Goal: Information Seeking & Learning: Check status

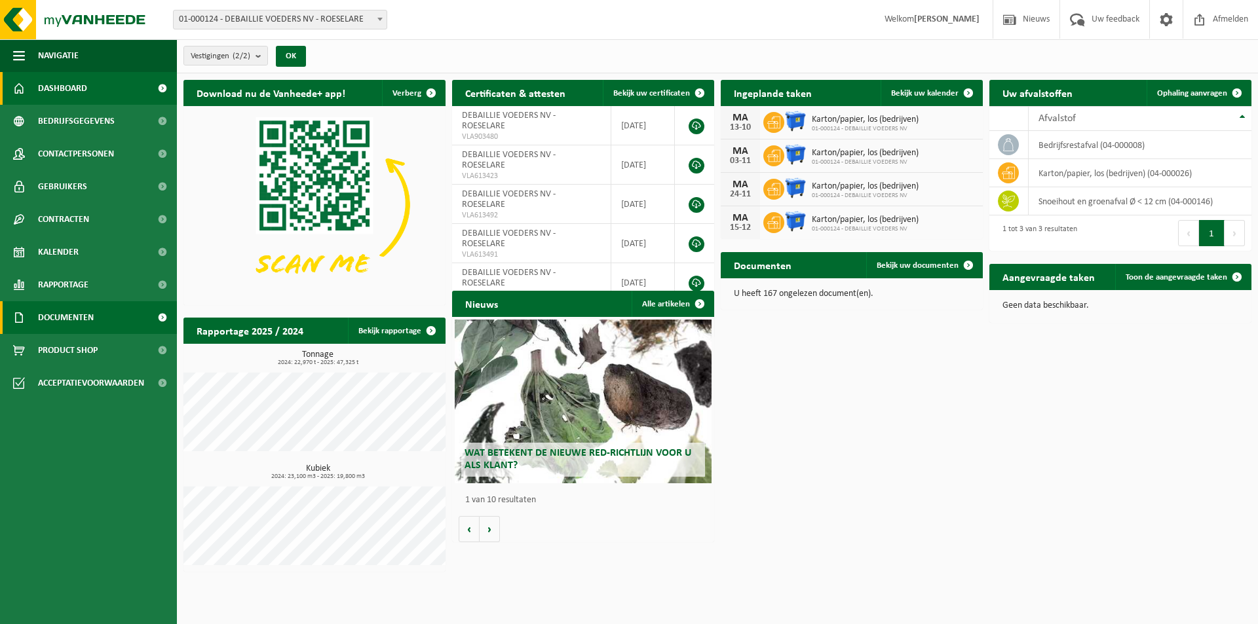
click at [84, 328] on span "Documenten" at bounding box center [66, 317] width 56 height 33
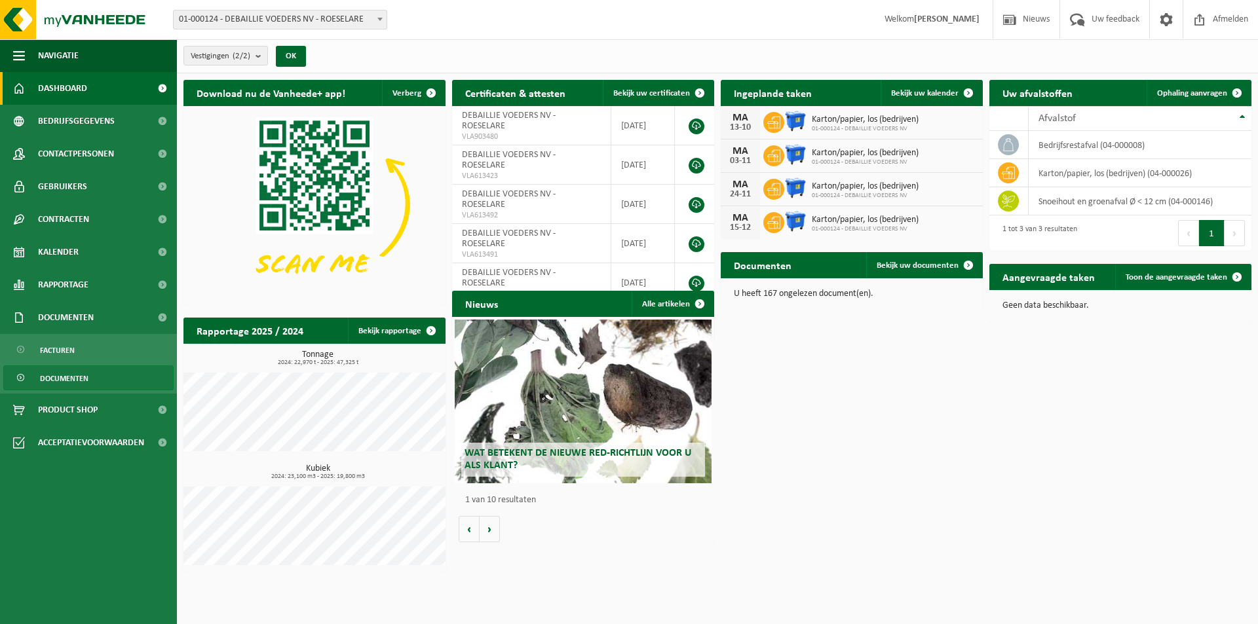
click at [82, 384] on span "Documenten" at bounding box center [64, 378] width 48 height 25
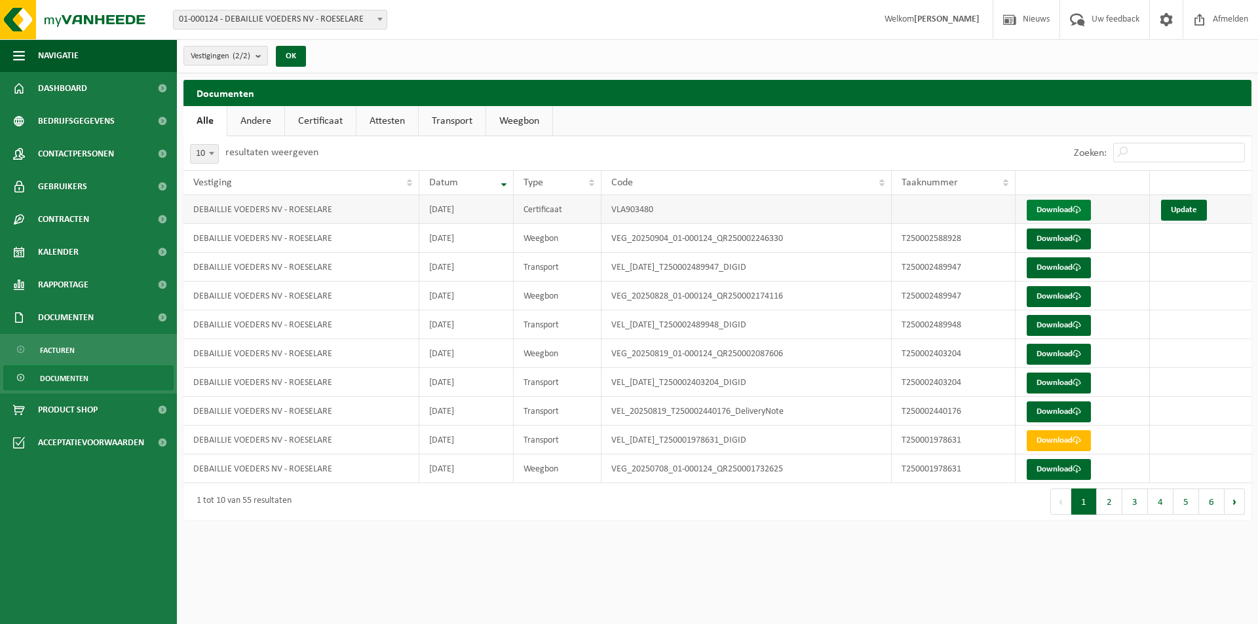
click at [1075, 206] on span at bounding box center [1076, 210] width 9 height 9
click at [1110, 506] on button "2" at bounding box center [1109, 502] width 26 height 26
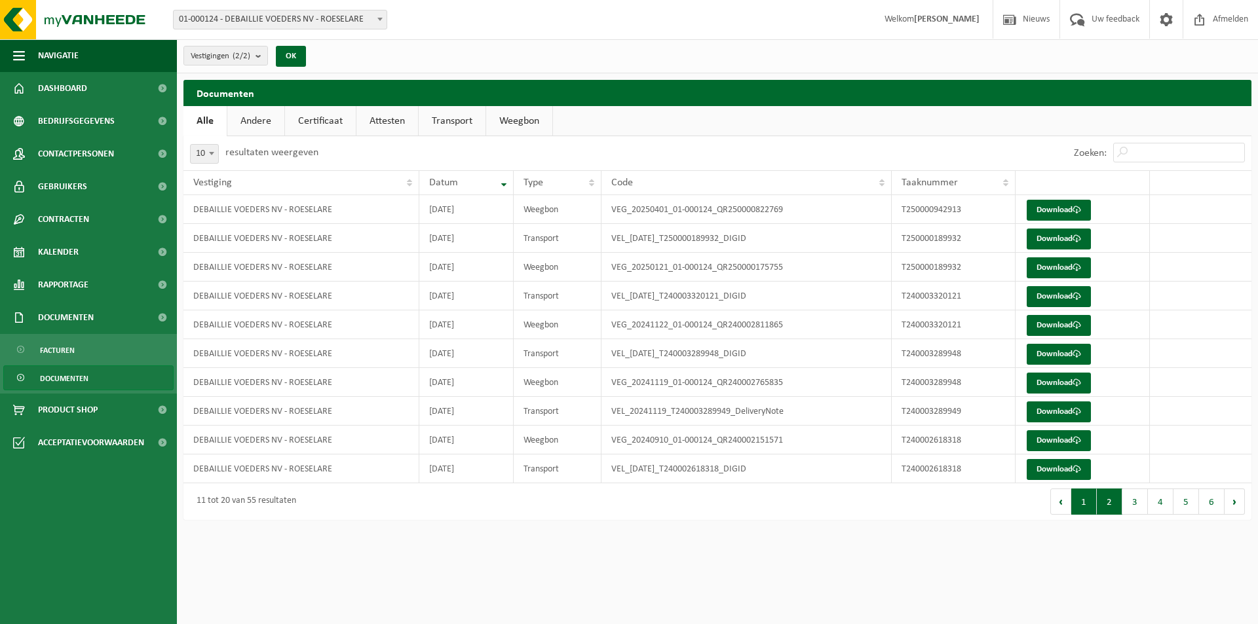
click at [1090, 508] on button "1" at bounding box center [1084, 502] width 26 height 26
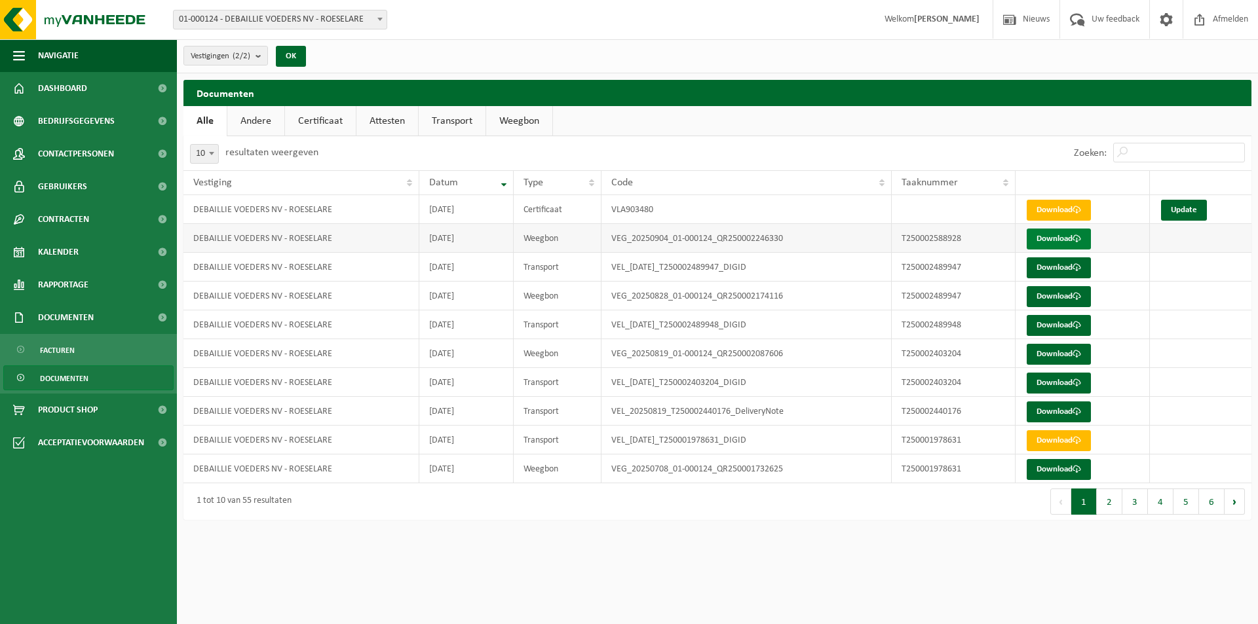
click at [1056, 241] on link "Download" at bounding box center [1058, 239] width 64 height 21
click at [654, 205] on td "VLA903480" at bounding box center [746, 209] width 290 height 29
click at [332, 117] on link "Certificaat" at bounding box center [320, 121] width 71 height 30
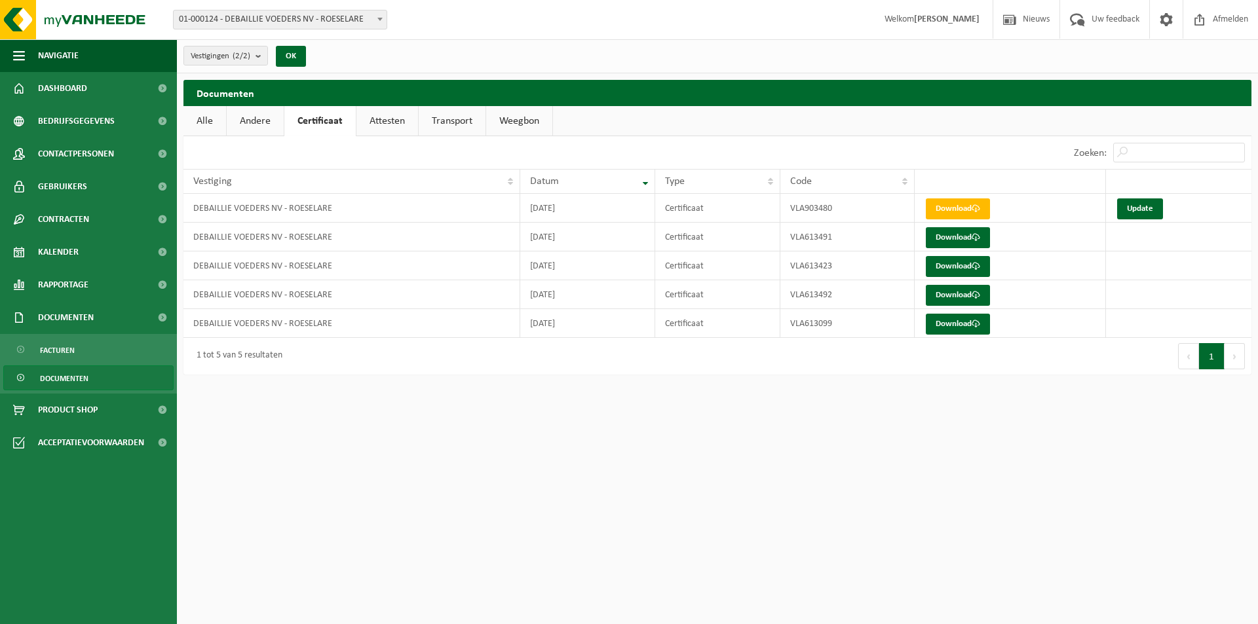
click at [405, 123] on link "Attesten" at bounding box center [387, 121] width 62 height 30
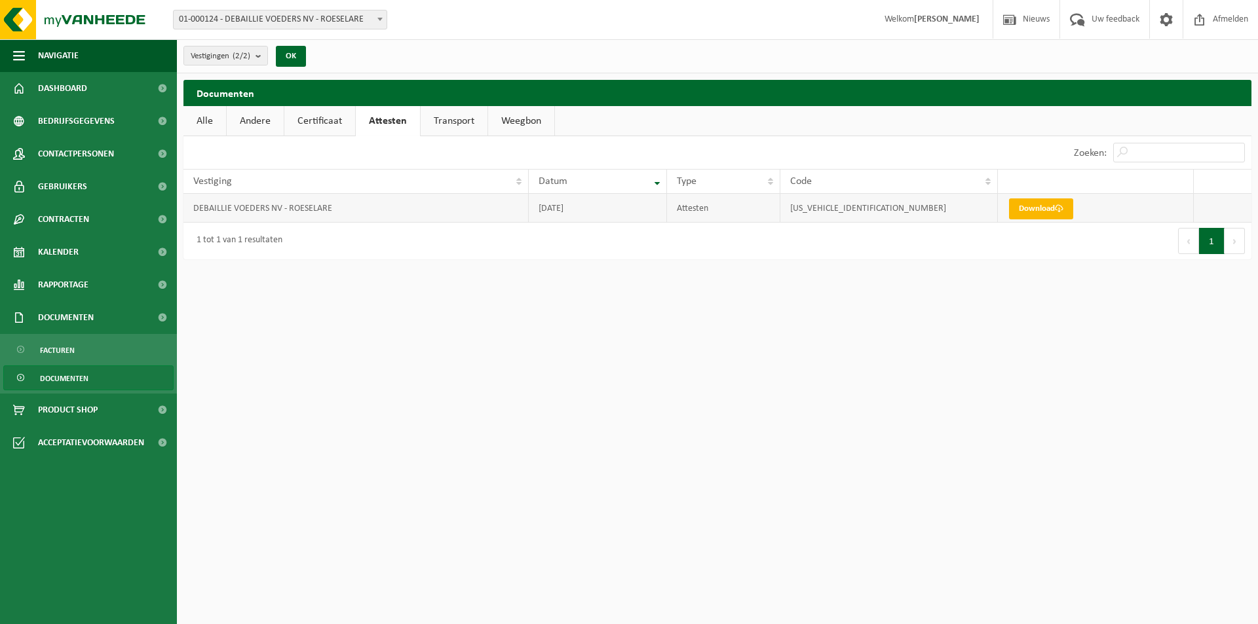
click at [1038, 213] on link "Download" at bounding box center [1041, 208] width 64 height 21
click at [223, 113] on link "Alle" at bounding box center [204, 121] width 43 height 30
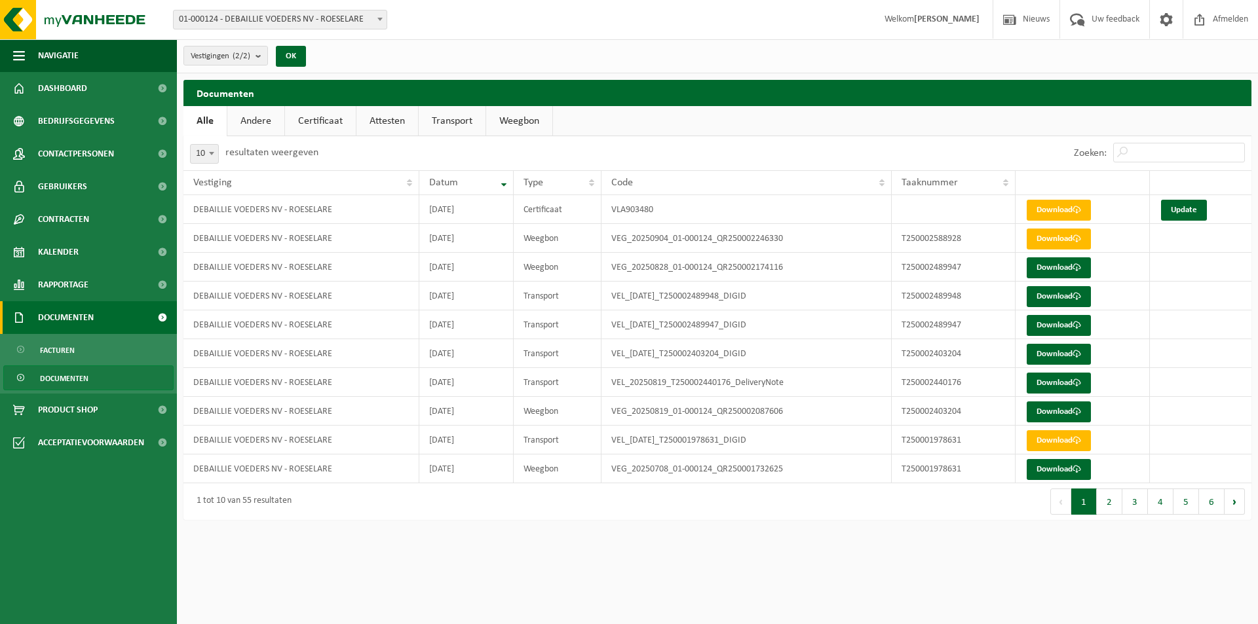
click at [50, 312] on span "Documenten" at bounding box center [66, 317] width 56 height 33
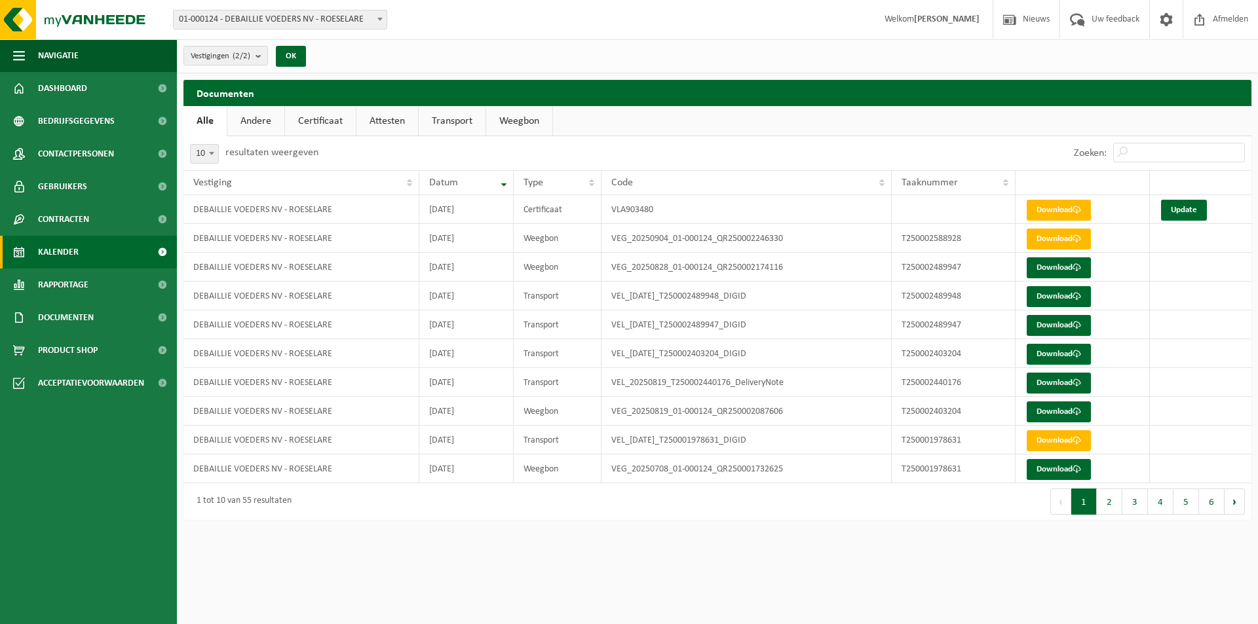
click at [75, 244] on span "Kalender" at bounding box center [58, 252] width 41 height 33
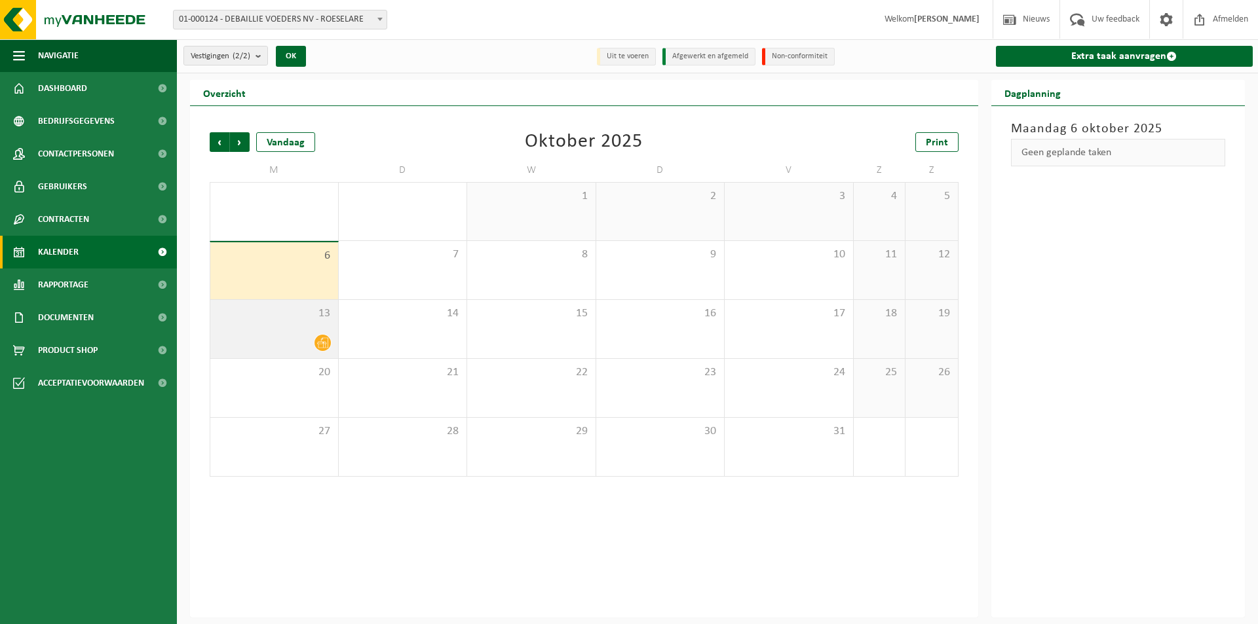
click at [227, 320] on span "13" at bounding box center [274, 314] width 115 height 14
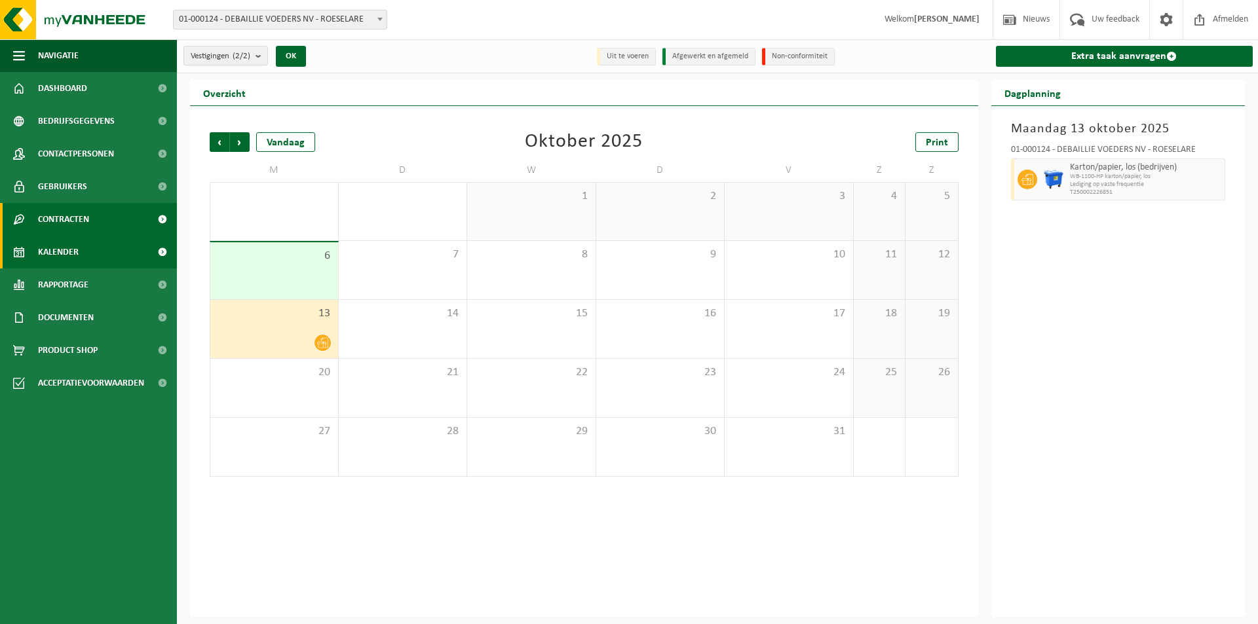
click at [130, 223] on link "Contracten" at bounding box center [88, 219] width 177 height 33
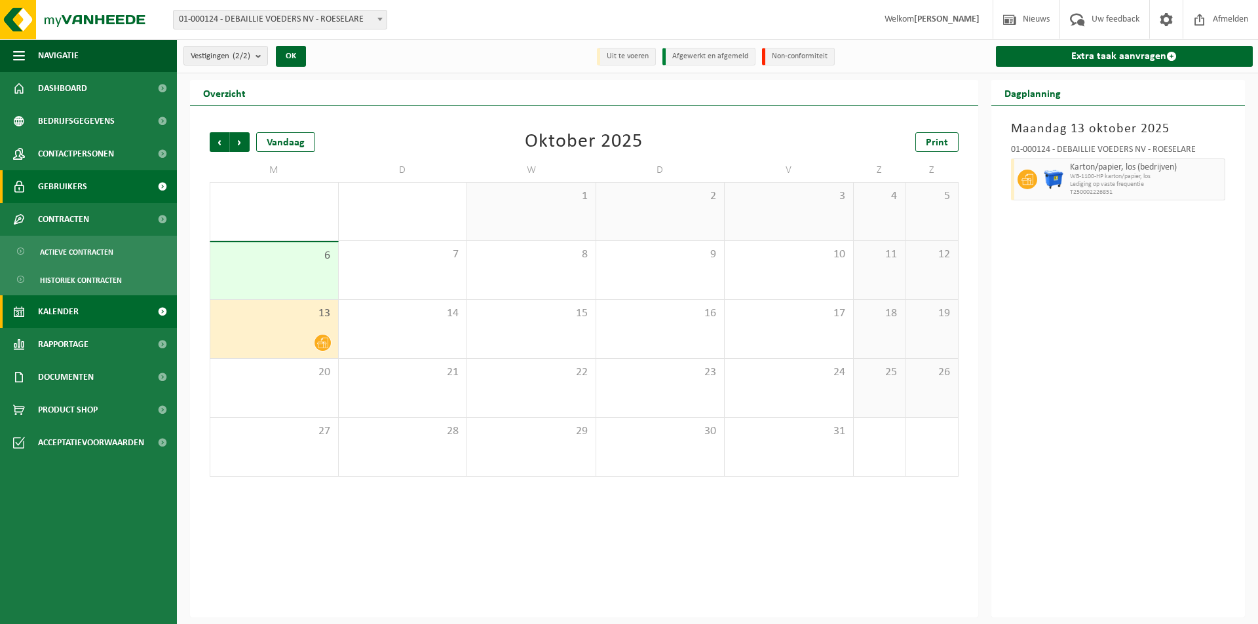
click at [130, 193] on link "Gebruikers" at bounding box center [88, 186] width 177 height 33
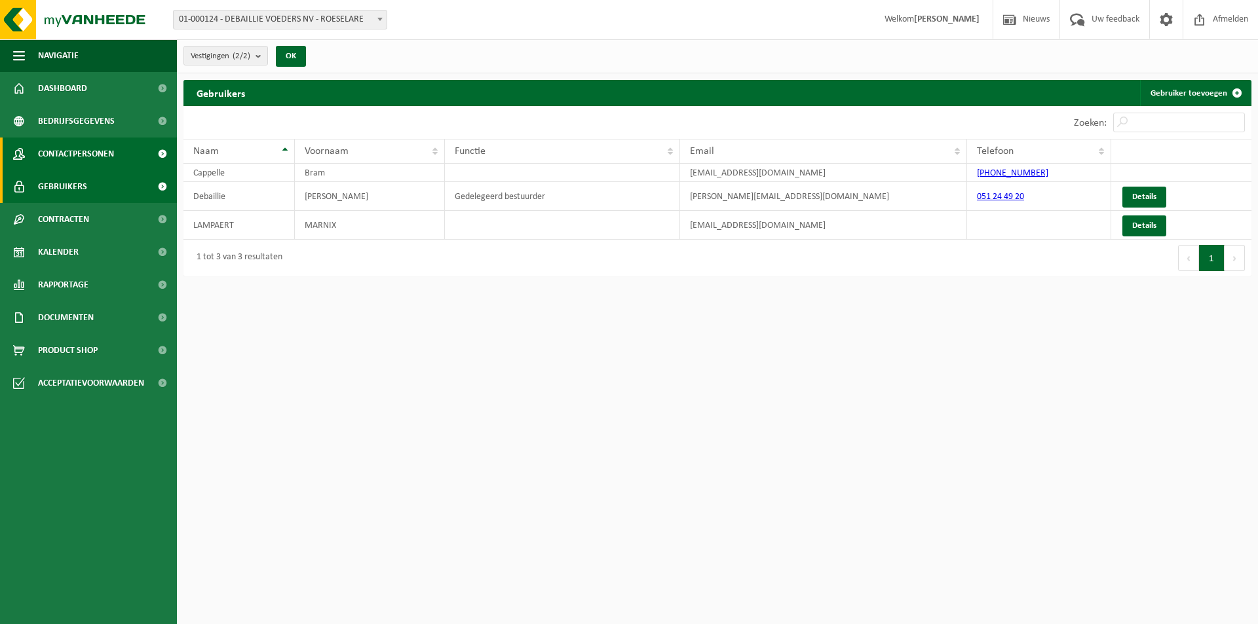
click at [132, 158] on link "Contactpersonen" at bounding box center [88, 154] width 177 height 33
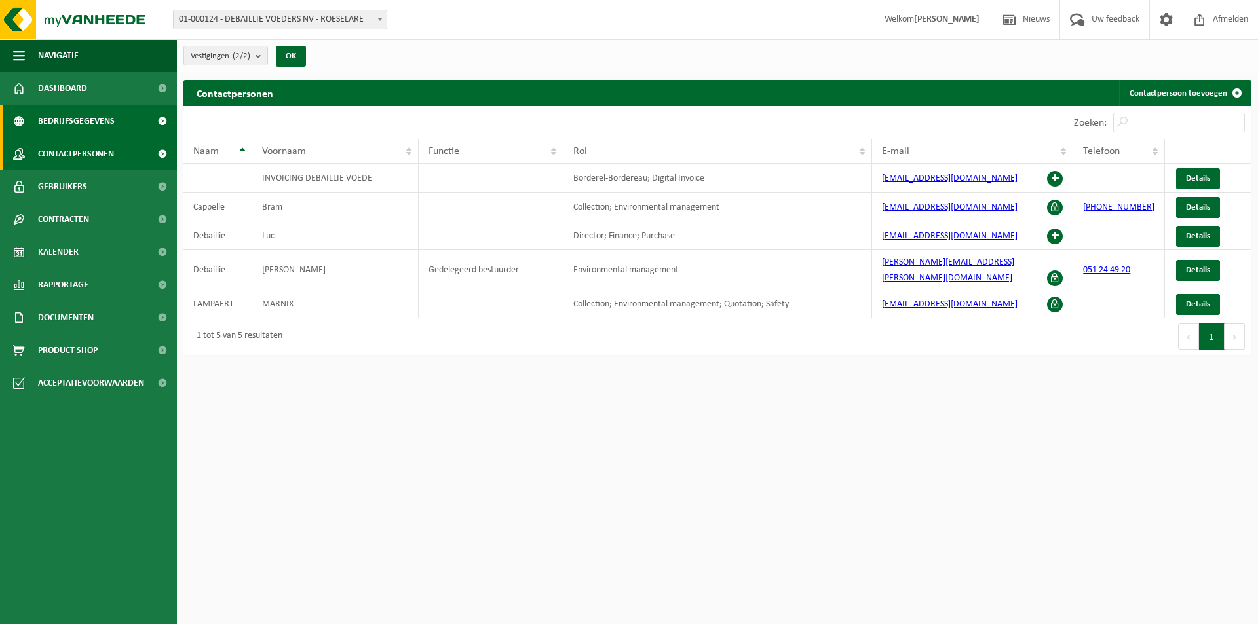
click at [132, 134] on link "Bedrijfsgegevens" at bounding box center [88, 121] width 177 height 33
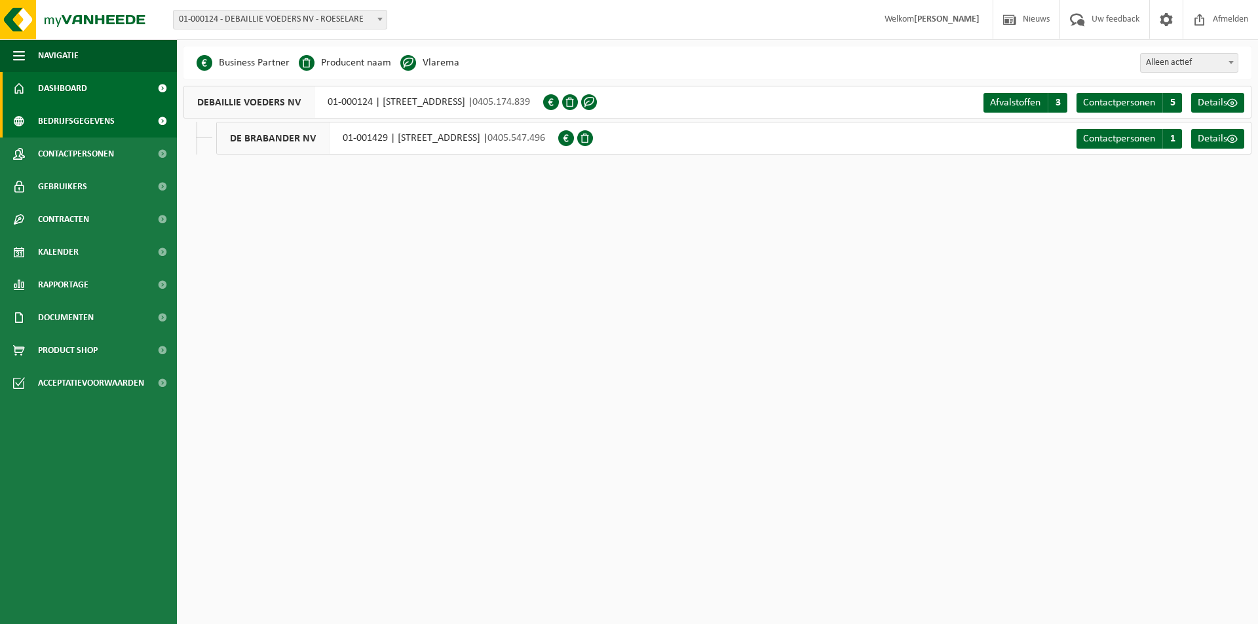
click at [135, 88] on link "Dashboard" at bounding box center [88, 88] width 177 height 33
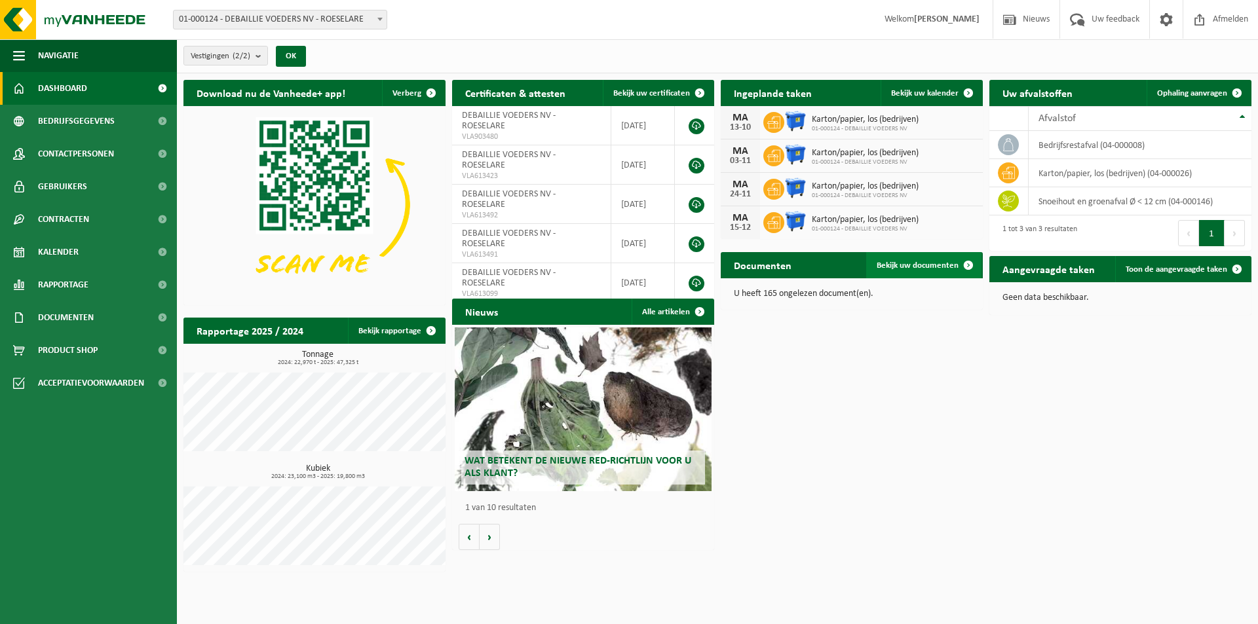
click at [889, 272] on link "Bekijk uw documenten" at bounding box center [923, 265] width 115 height 26
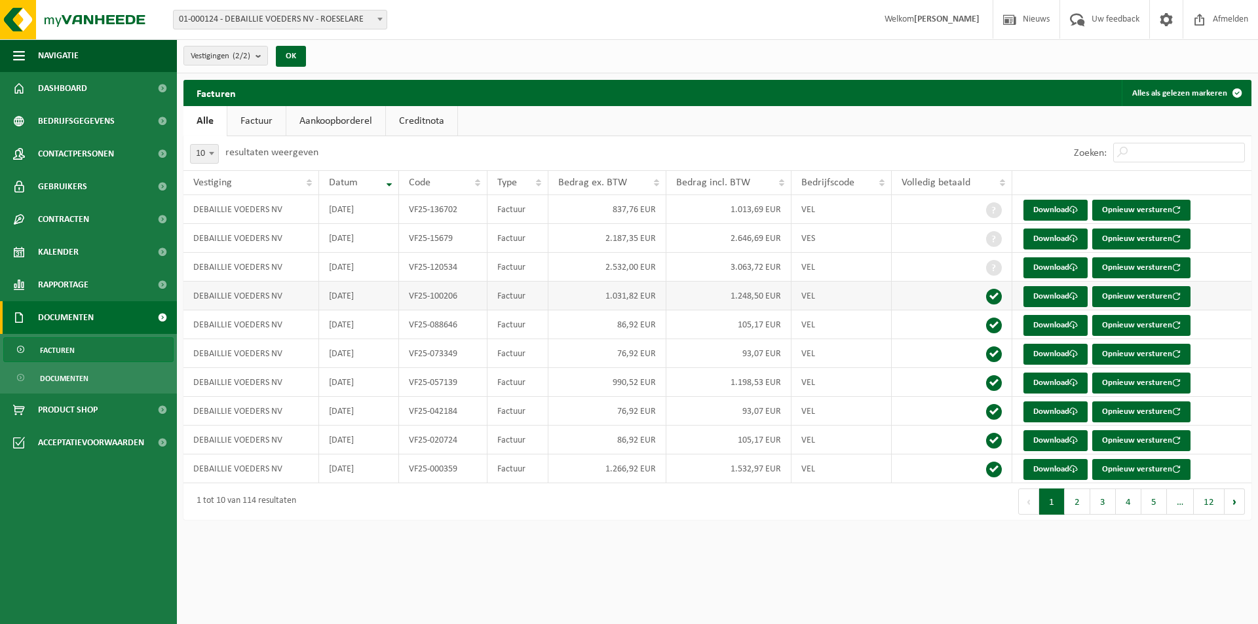
click at [951, 301] on td at bounding box center [951, 296] width 120 height 29
click at [990, 295] on span at bounding box center [994, 297] width 16 height 16
click at [1088, 506] on button "2" at bounding box center [1077, 502] width 26 height 26
click at [1107, 504] on button "3" at bounding box center [1103, 502] width 26 height 26
click at [1125, 500] on button "4" at bounding box center [1128, 502] width 26 height 26
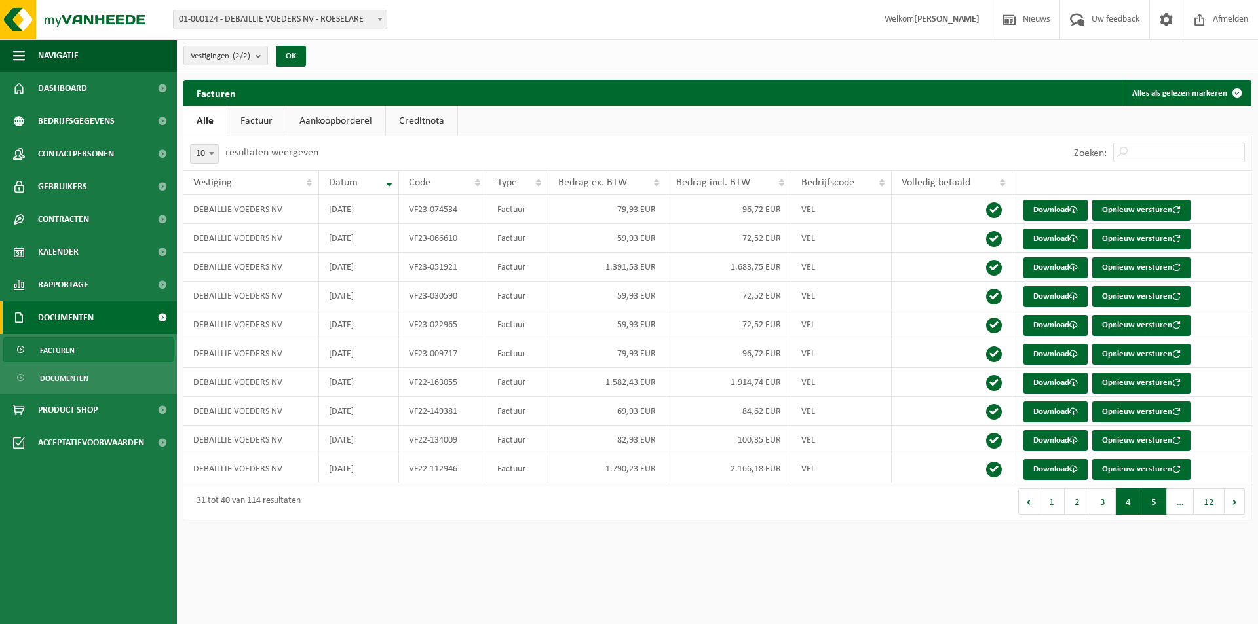
click at [1144, 499] on button "5" at bounding box center [1154, 502] width 26 height 26
click at [1170, 499] on span "…" at bounding box center [1180, 502] width 27 height 26
click at [1190, 94] on button "Alles als gelezen markeren" at bounding box center [1185, 93] width 128 height 26
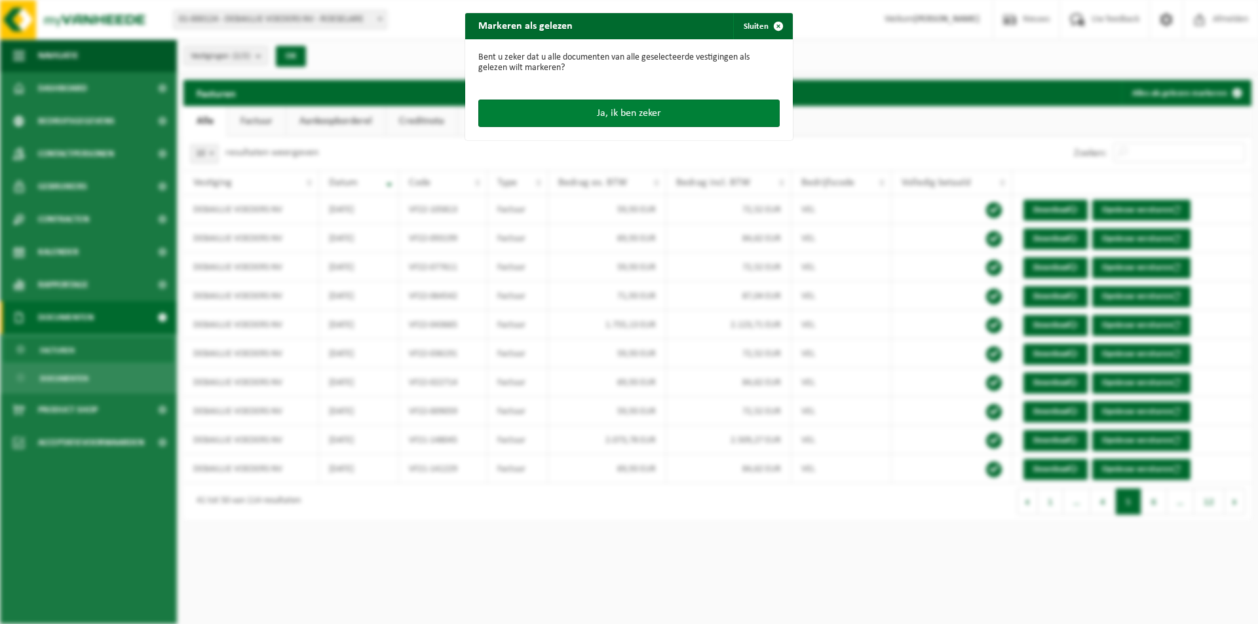
click at [646, 117] on button "Ja, ik ben zeker" at bounding box center [628, 114] width 301 height 28
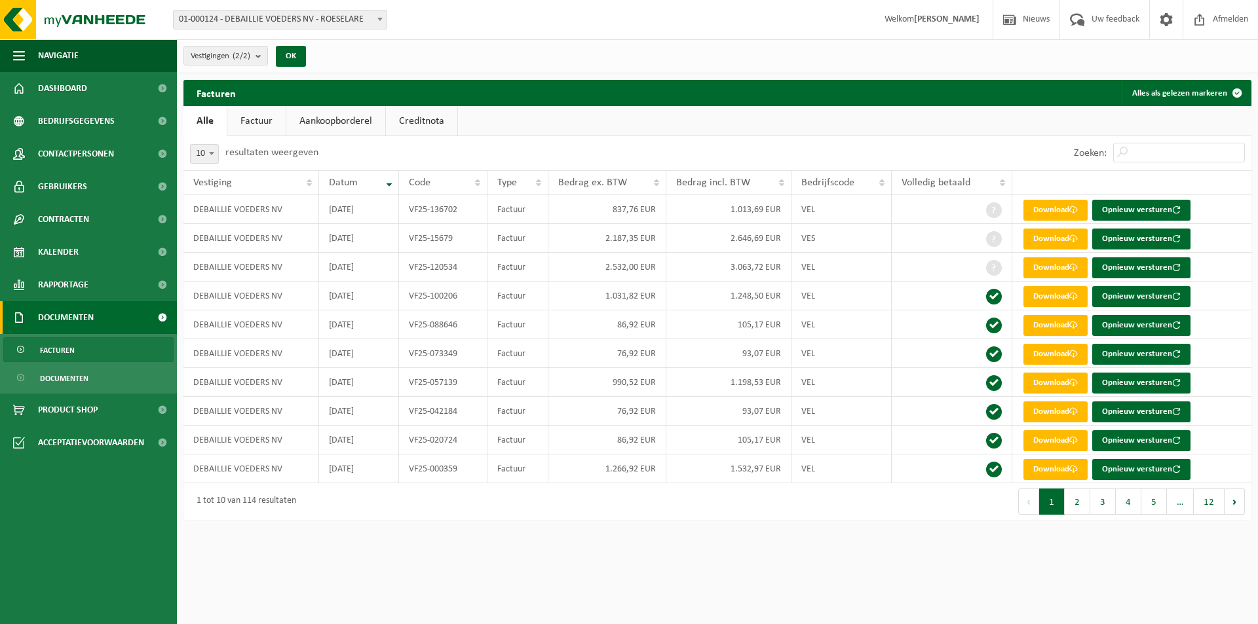
click at [460, 126] on ul "Alle Factuur Aankoopborderel Creditnota" at bounding box center [717, 121] width 1068 height 30
click at [445, 121] on link "Creditnota" at bounding box center [421, 121] width 71 height 30
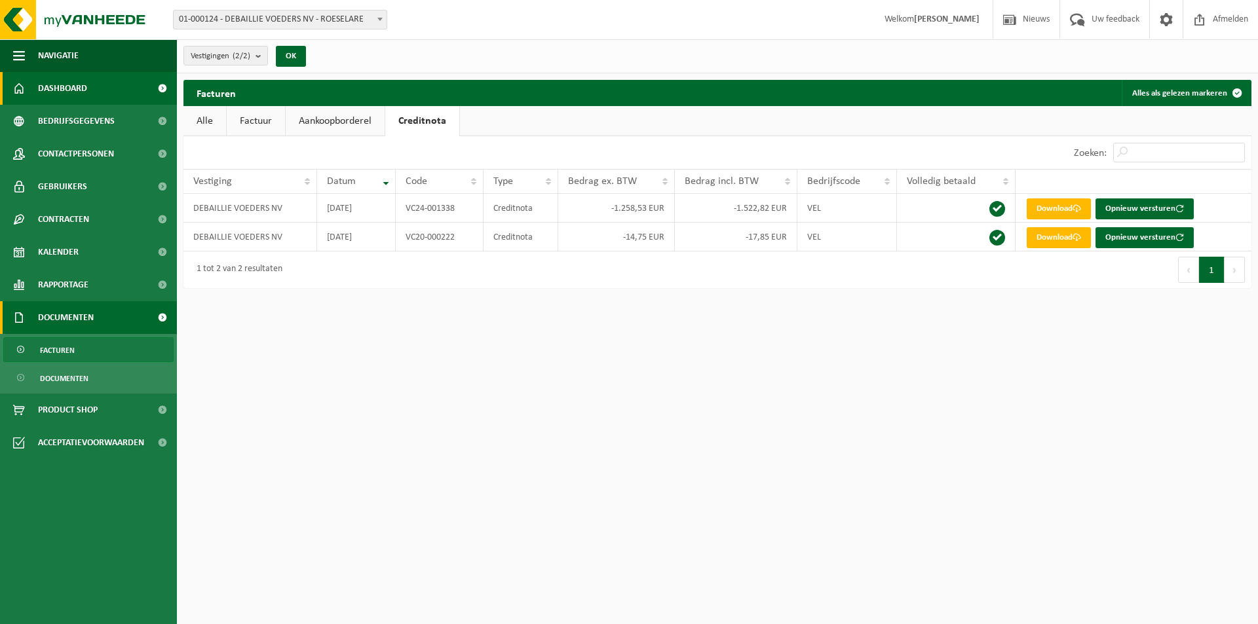
click at [79, 83] on span "Dashboard" at bounding box center [62, 88] width 49 height 33
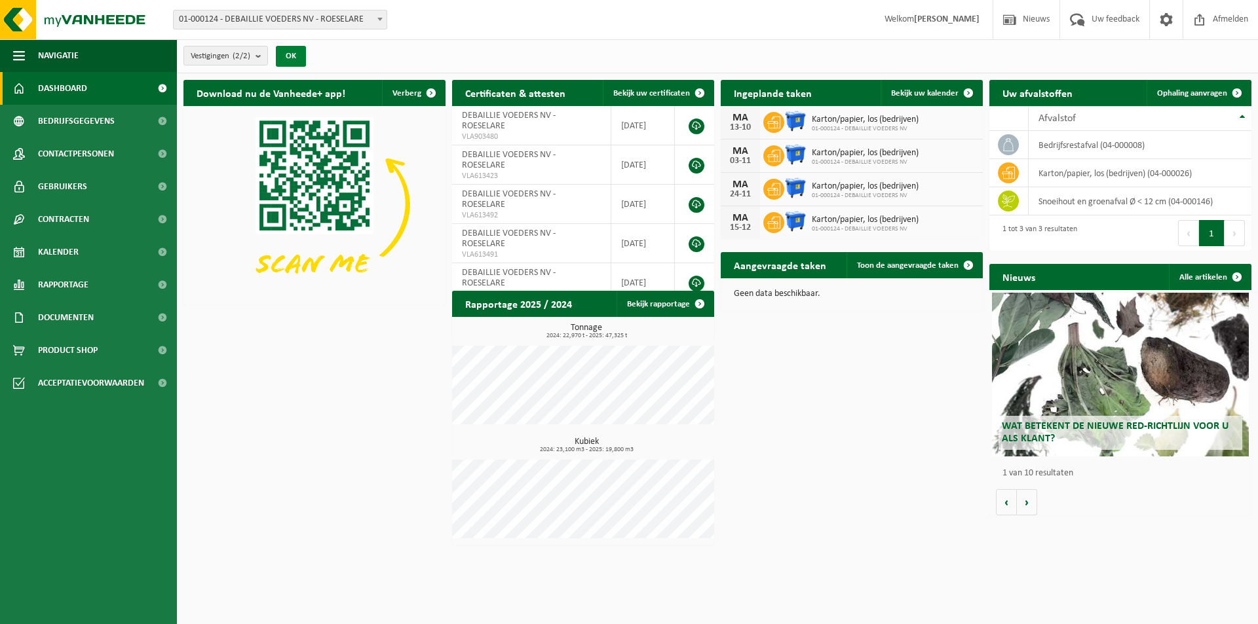
click at [294, 56] on button "OK" at bounding box center [291, 56] width 30 height 21
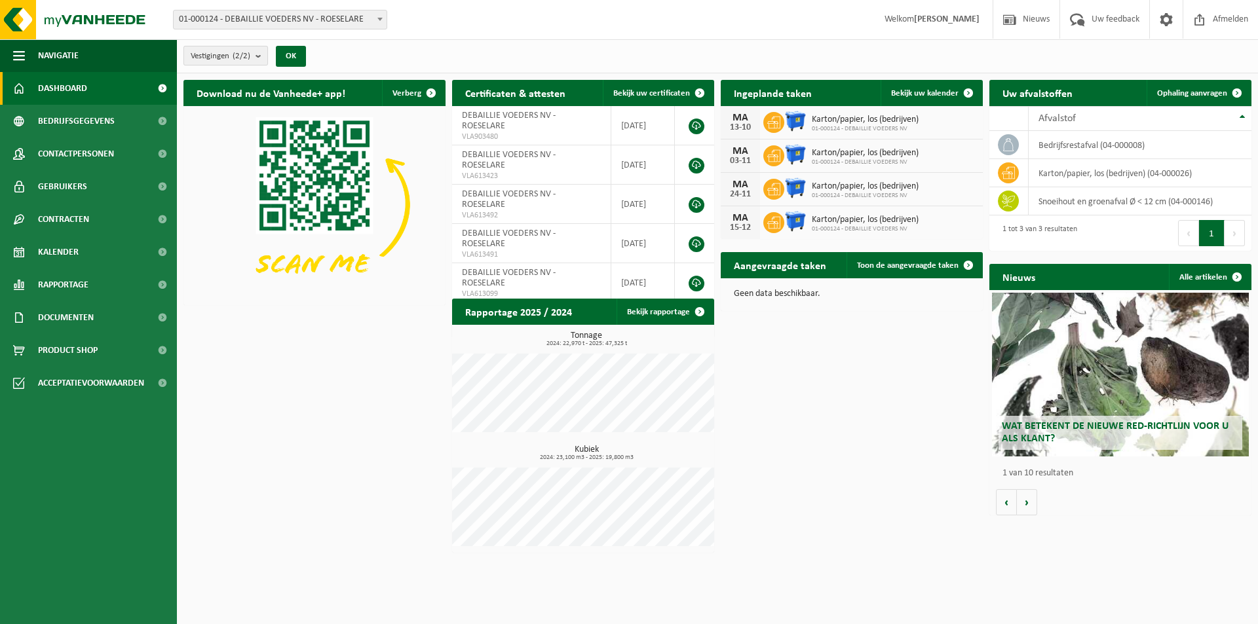
click at [246, 56] on count "(2/2)" at bounding box center [242, 56] width 18 height 9
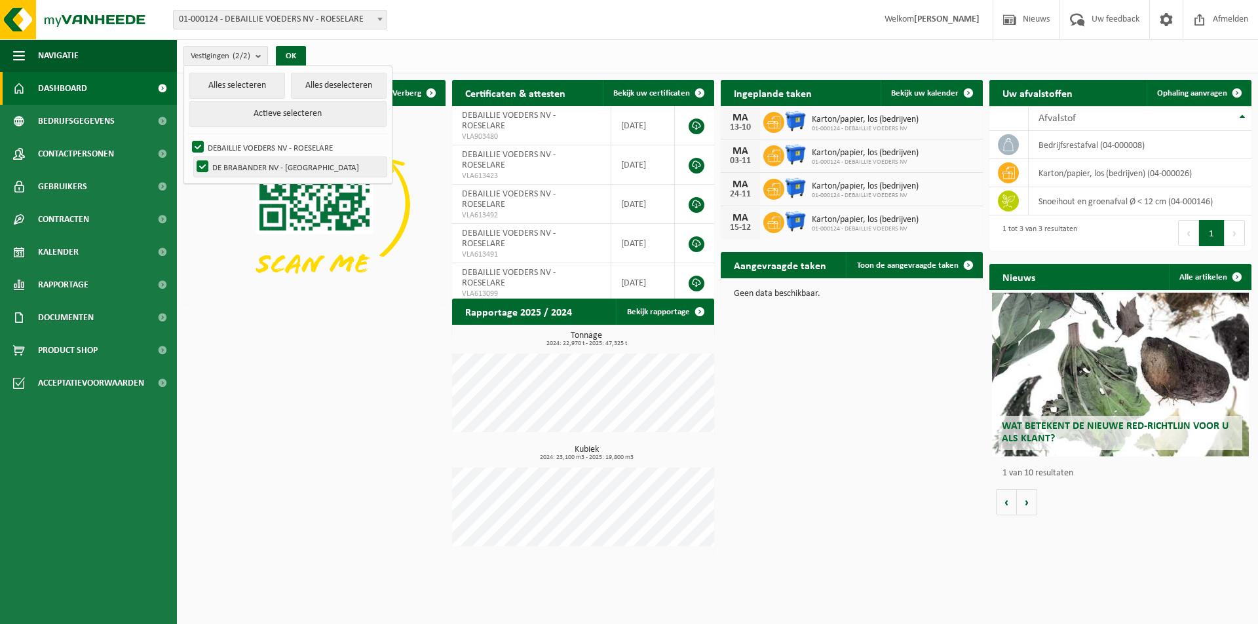
click at [208, 163] on label "DE BRABANDER NV - [GEOGRAPHIC_DATA]" at bounding box center [290, 167] width 193 height 20
click at [192, 157] on input "DE BRABANDER NV - [GEOGRAPHIC_DATA]" at bounding box center [191, 157] width 1 height 1
checkbox input "false"
click at [296, 53] on button "OK" at bounding box center [291, 56] width 30 height 21
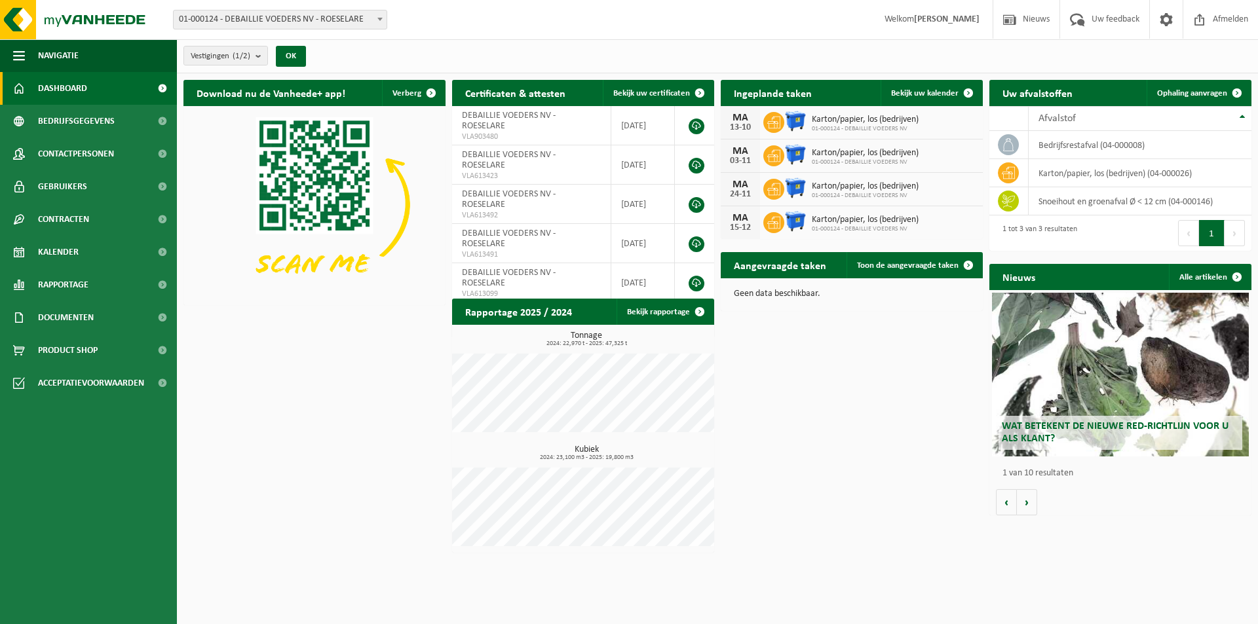
click at [398, 52] on div "Vestigingen (1/2) Alles selecteren Alles deselecteren Actieve selecteren DEBAIL…" at bounding box center [717, 56] width 1081 height 34
click at [645, 305] on link "Bekijk rapportage" at bounding box center [664, 312] width 96 height 26
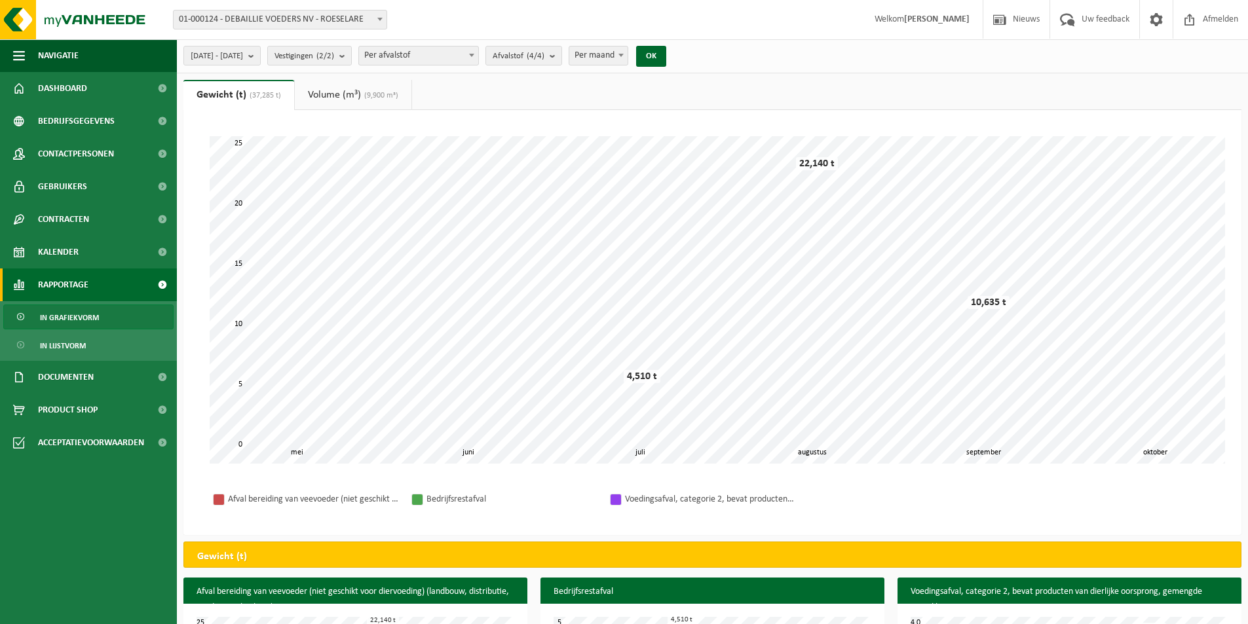
click at [384, 93] on span "(9,900 m³)" at bounding box center [379, 96] width 37 height 8
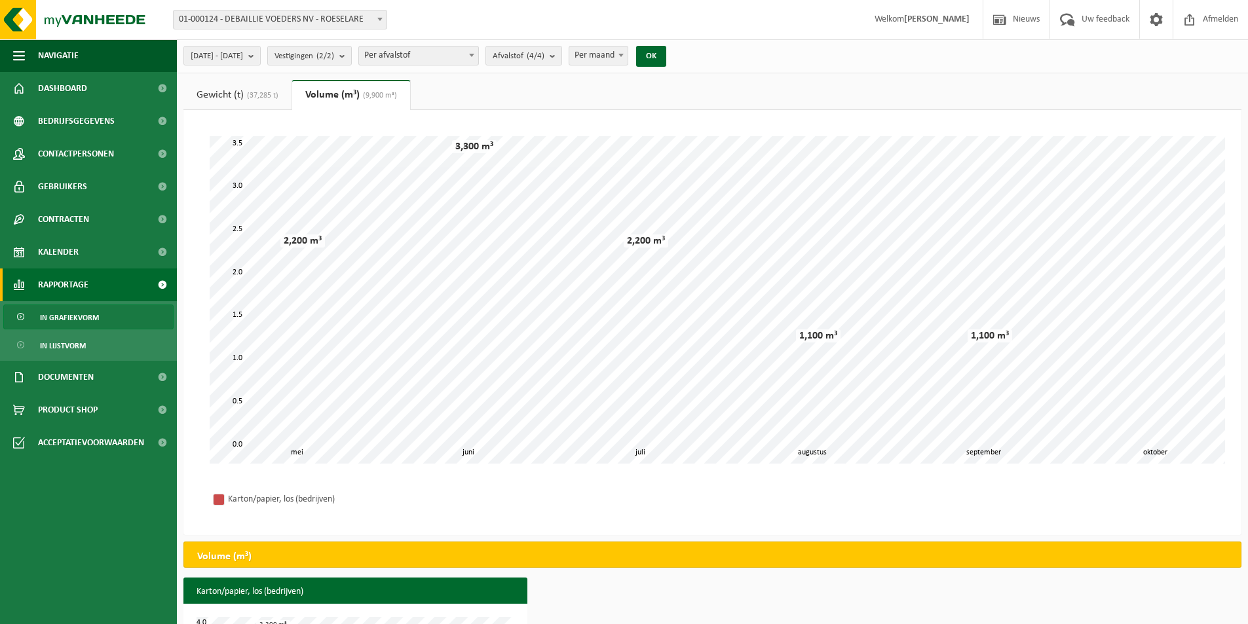
click at [262, 100] on link "Gewicht (t) (37,285 t)" at bounding box center [237, 95] width 108 height 30
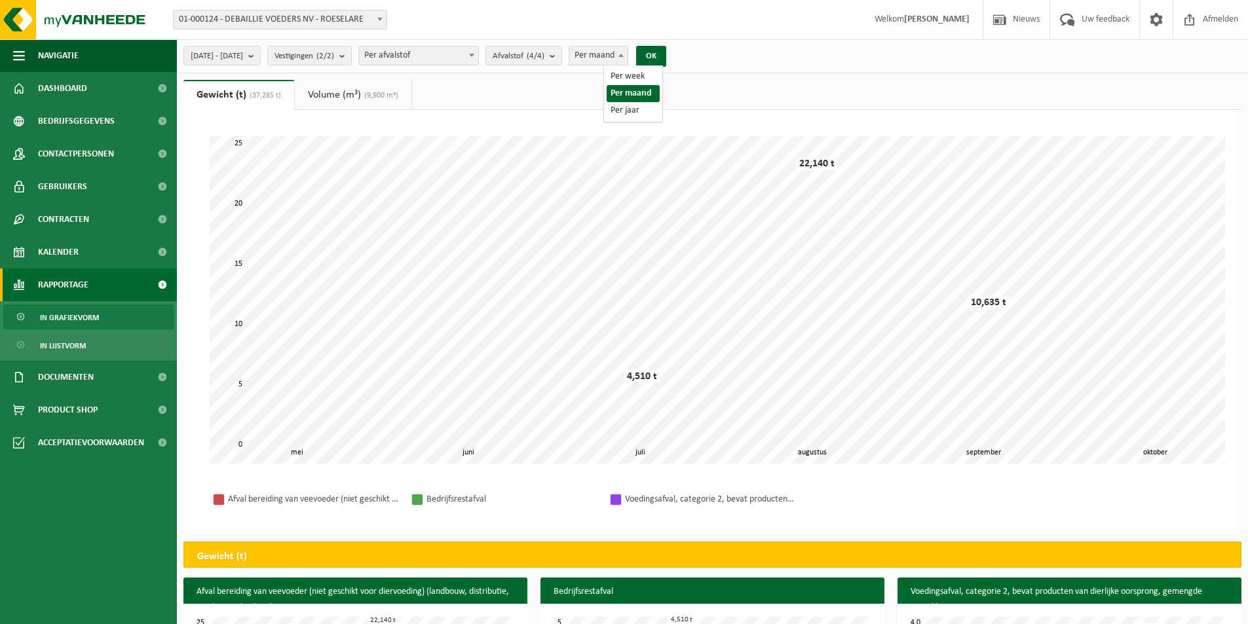
click at [627, 58] on span "Per maand" at bounding box center [598, 56] width 58 height 18
click at [627, 61] on span "Per jaar" at bounding box center [598, 56] width 58 height 18
select select "2"
click at [666, 61] on button "OK" at bounding box center [651, 56] width 30 height 21
click at [260, 54] on b "submit" at bounding box center [254, 56] width 12 height 18
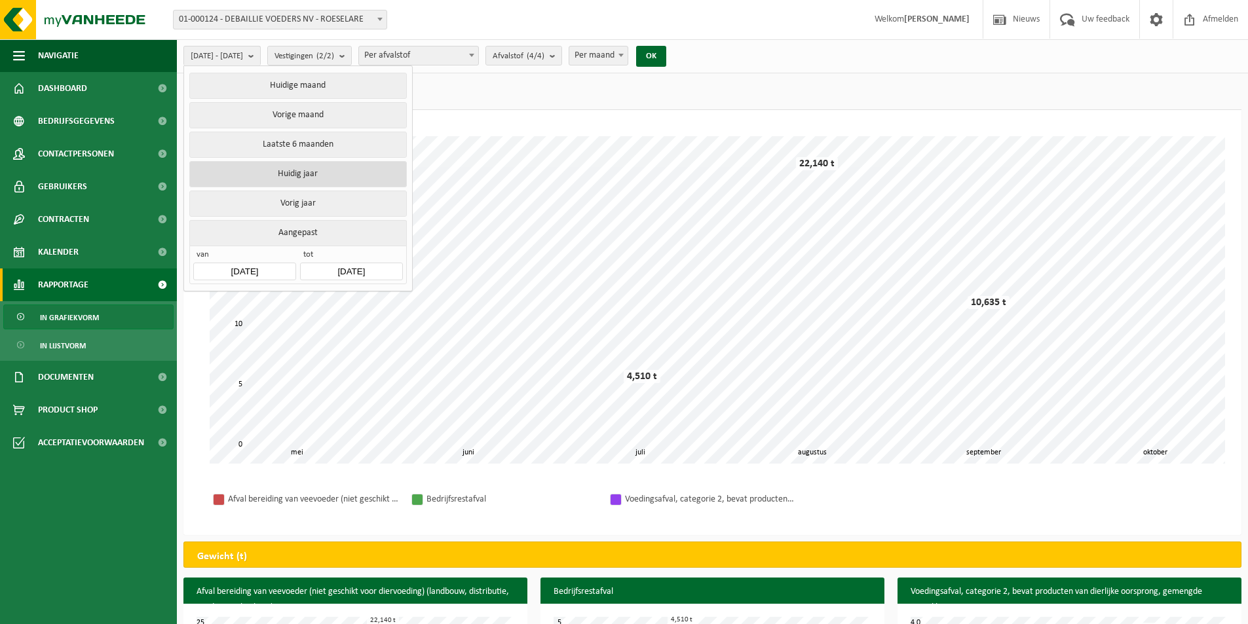
click at [309, 176] on button "Huidig jaar" at bounding box center [297, 174] width 217 height 26
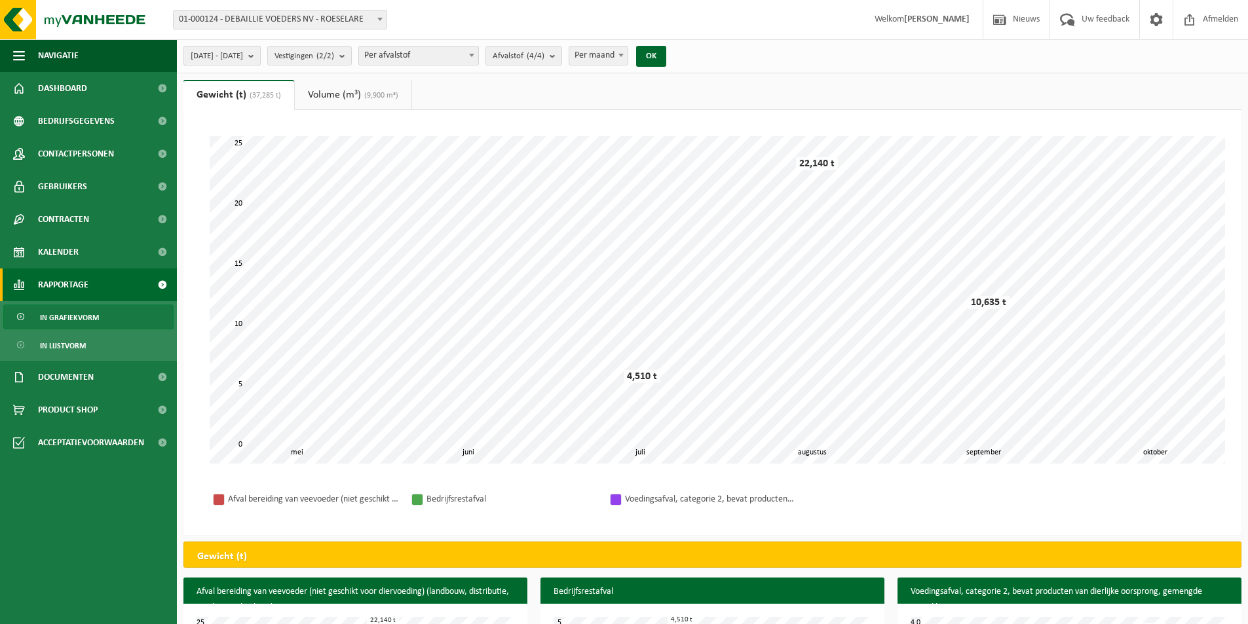
click at [243, 54] on span "2025-01-01 - 2025-10-06" at bounding box center [217, 57] width 52 height 20
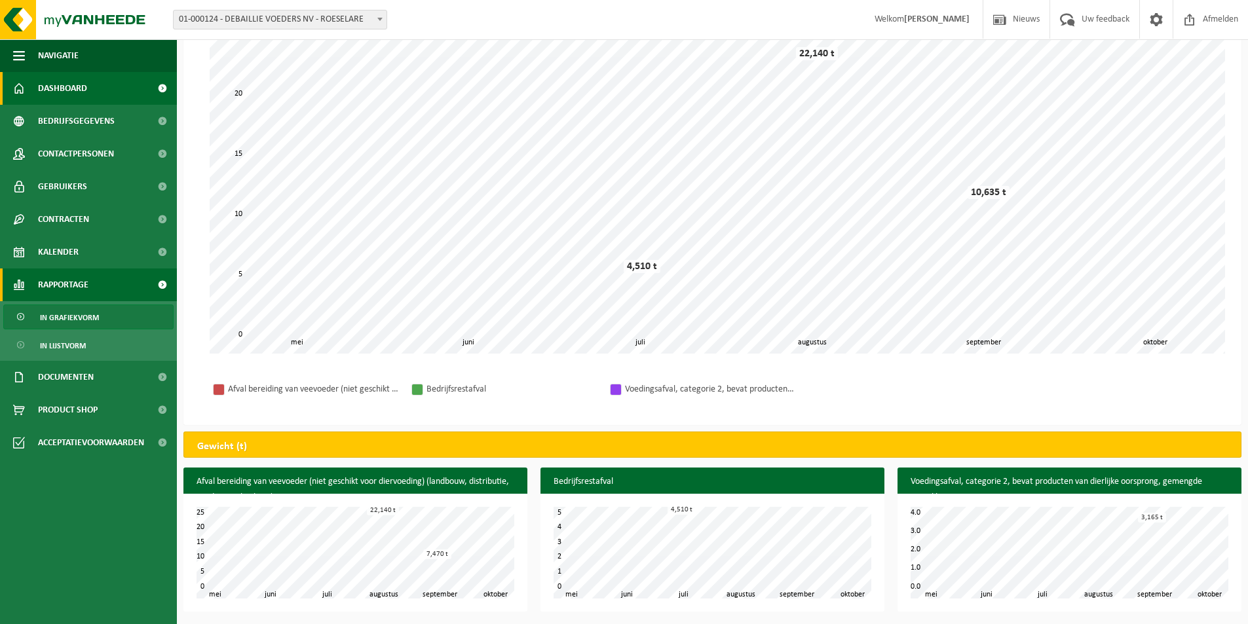
click at [72, 86] on span "Dashboard" at bounding box center [62, 88] width 49 height 33
